Goal: Task Accomplishment & Management: Manage account settings

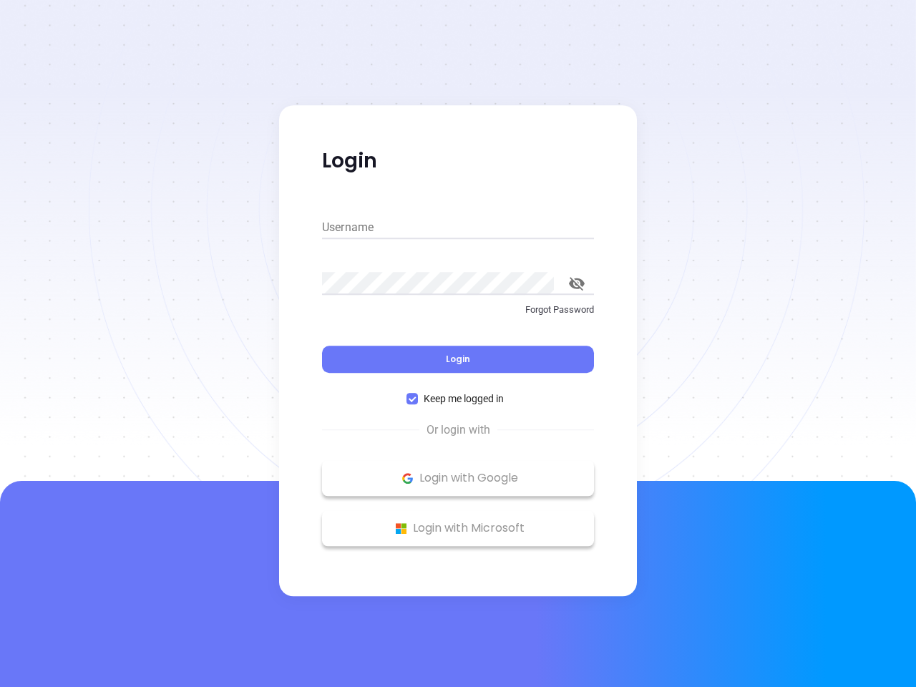
click at [458, 343] on div "Login" at bounding box center [458, 350] width 272 height 44
click at [458, 228] on input "Username" at bounding box center [458, 227] width 272 height 23
click at [577, 283] on icon "toggle password visibility" at bounding box center [577, 284] width 16 height 14
click at [458, 359] on span "Login" at bounding box center [458, 359] width 24 height 12
click at [458, 399] on span "Keep me logged in" at bounding box center [464, 399] width 92 height 16
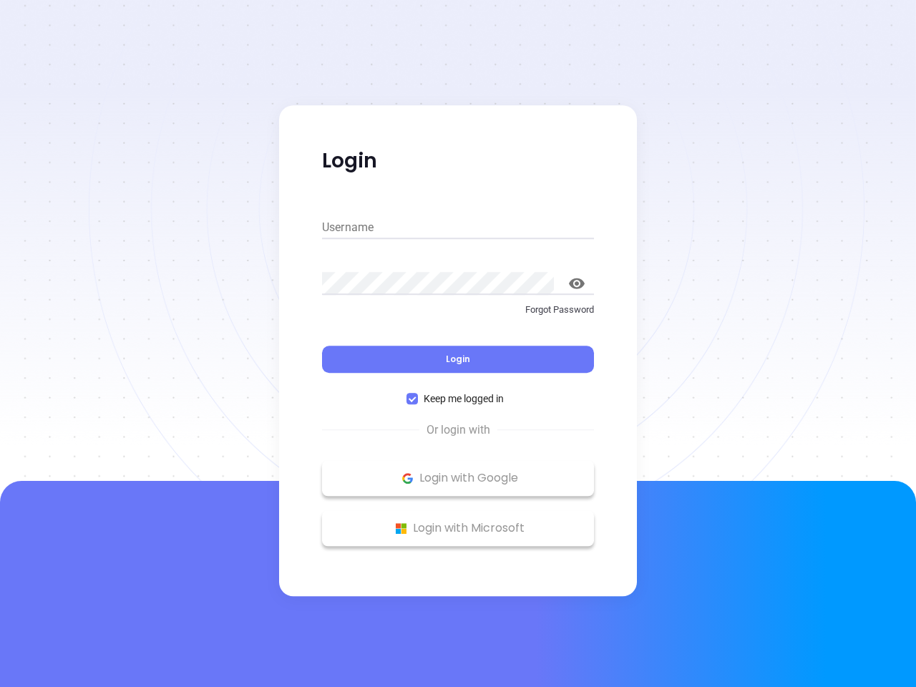
click at [418, 399] on input "Keep me logged in" at bounding box center [411, 398] width 11 height 11
checkbox input "false"
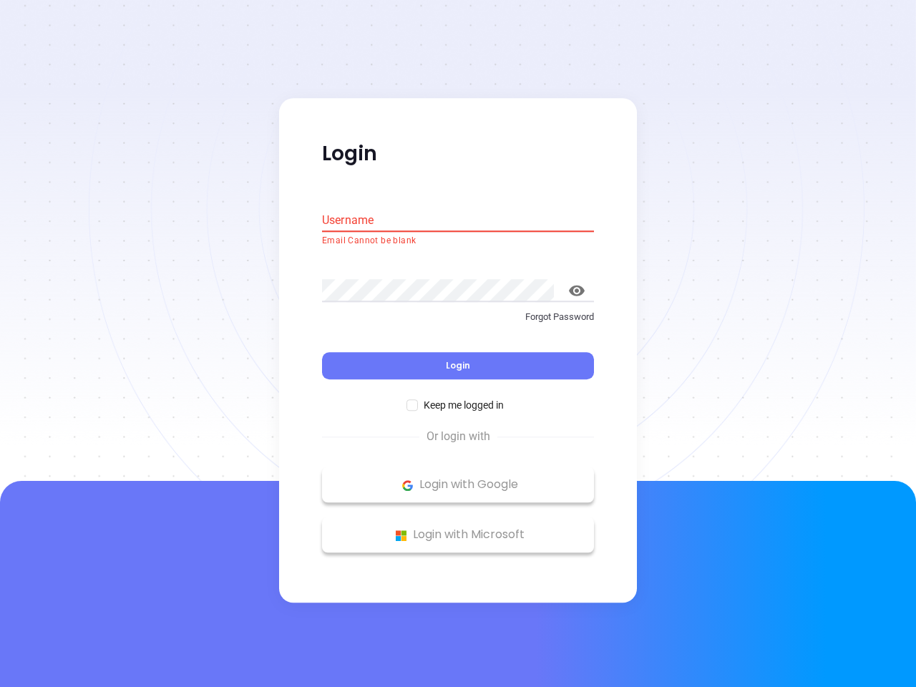
click at [458, 478] on p "Login with Google" at bounding box center [458, 484] width 258 height 21
click at [458, 528] on p "Login with Microsoft" at bounding box center [458, 534] width 258 height 21
